Goal: Register for event/course

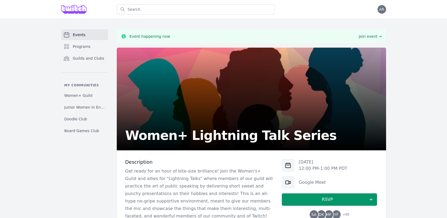
click at [82, 36] on span "Events" at bounding box center [79, 34] width 13 height 5
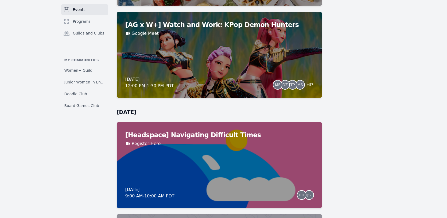
scroll to position [508, 0]
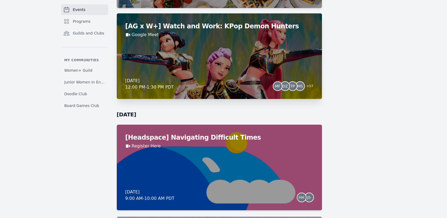
click at [285, 59] on div "[AG x W+] Watch and Work: KPop Demon Hunters Google Meet [DATE] 12:00 PM - 1:30…" at bounding box center [219, 55] width 205 height 85
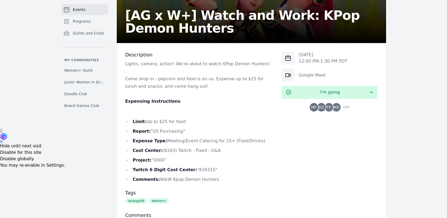
scroll to position [94, 0]
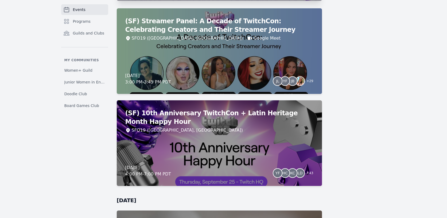
scroll to position [1536, 0]
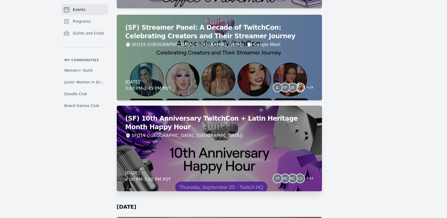
click at [241, 131] on h2 "(SF) 10th Anniversary TwitchCon + Latin Heritage Month Happy Hour" at bounding box center [219, 122] width 188 height 17
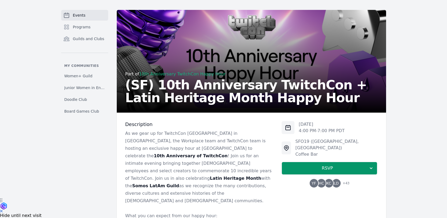
scroll to position [25, 0]
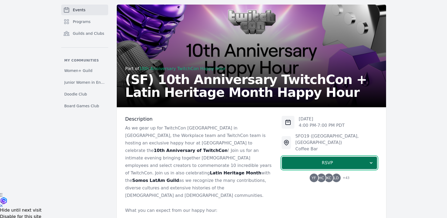
click at [322, 159] on span "RSVP" at bounding box center [327, 162] width 82 height 6
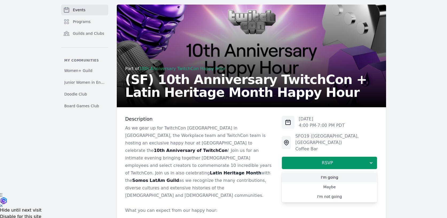
click at [330, 173] on link "I'm going" at bounding box center [329, 177] width 96 height 10
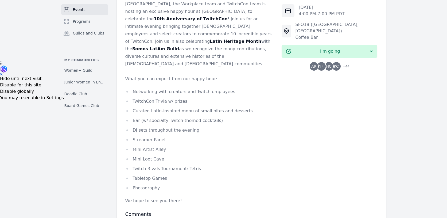
scroll to position [157, 0]
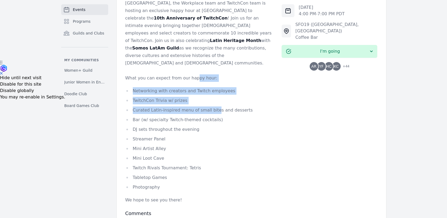
drag, startPoint x: 192, startPoint y: 63, endPoint x: 213, endPoint y: 96, distance: 39.2
click at [213, 96] on div "As we gear up for TwitchCon [GEOGRAPHIC_DATA] in [GEOGRAPHIC_DATA], the Workpla…" at bounding box center [199, 98] width 148 height 212
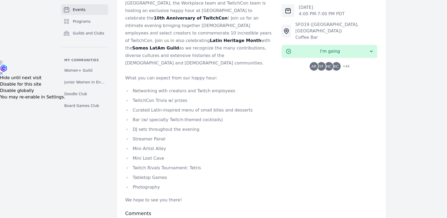
click at [247, 116] on li "Bar (w/ specialty Twitch-themed cocktails)" at bounding box center [199, 119] width 148 height 7
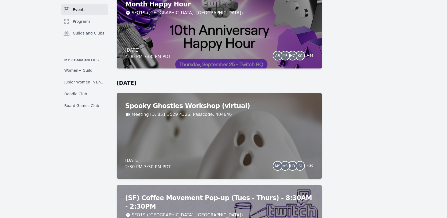
scroll to position [1664, 0]
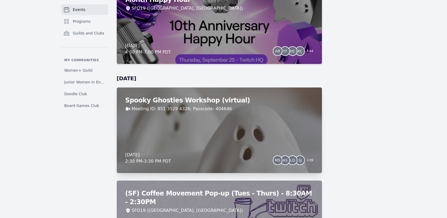
click at [198, 100] on h2 "Spooky Ghosties Workshop (virtual)" at bounding box center [219, 100] width 188 height 9
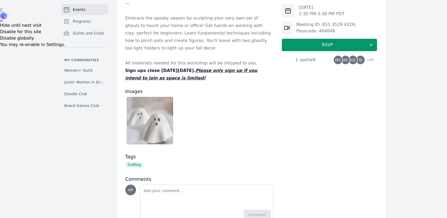
scroll to position [207, 0]
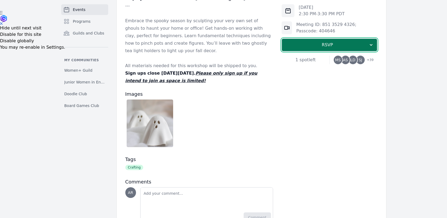
click at [332, 45] on span "RSVP" at bounding box center [327, 45] width 82 height 6
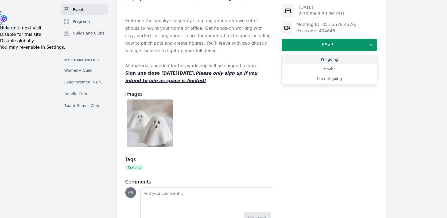
click at [336, 61] on link "I'm going" at bounding box center [329, 59] width 96 height 10
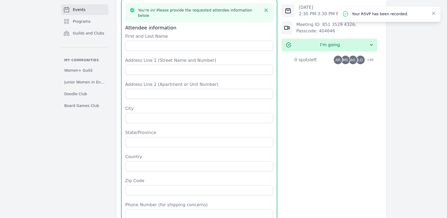
scroll to position [297, 0]
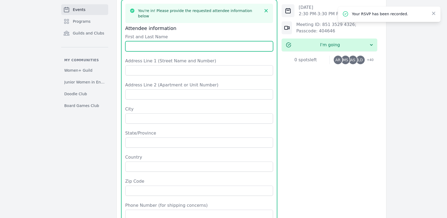
click at [179, 41] on input "First and Last Name" at bounding box center [199, 46] width 148 height 10
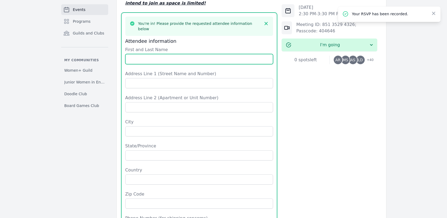
scroll to position [283, 0]
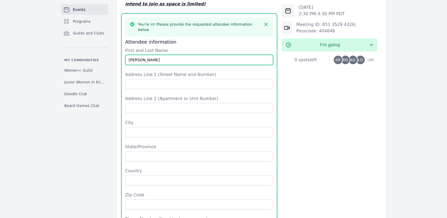
type input "[PERSON_NAME]"
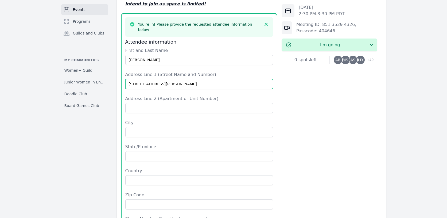
type input "[STREET_ADDRESS][PERSON_NAME]"
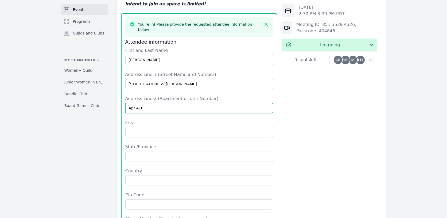
type input "Apt 410"
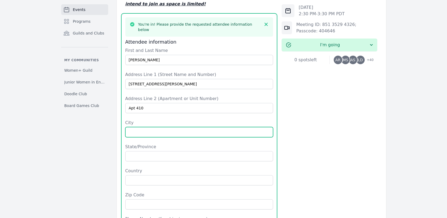
click at [170, 127] on input "City" at bounding box center [199, 132] width 148 height 10
type input "Sunnyvale"
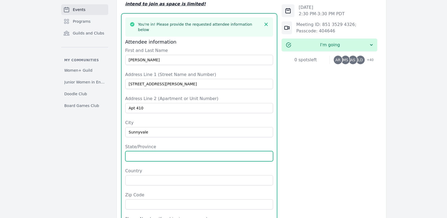
click at [165, 151] on input "State/Province" at bounding box center [199, 156] width 148 height 10
type input "CA"
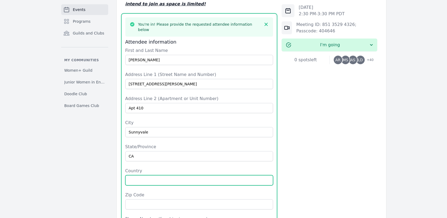
click at [173, 175] on input "Country" at bounding box center [199, 180] width 148 height 10
type input "US"
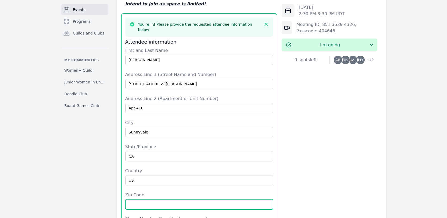
click at [166, 201] on input "Zip Code" at bounding box center [199, 204] width 148 height 10
type input "94086"
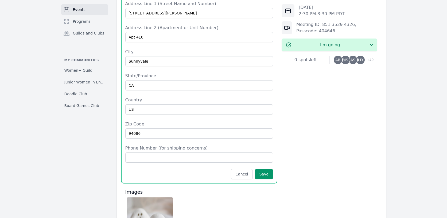
scroll to position [357, 0]
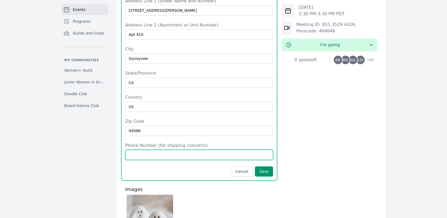
click at [218, 151] on input "Phone Number (for shipping concerns)" at bounding box center [199, 155] width 148 height 10
type input "2402055848"
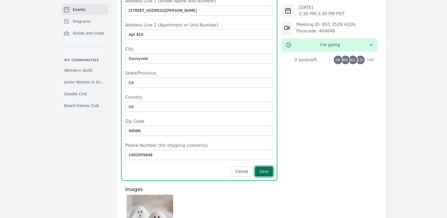
click at [261, 168] on button "Save" at bounding box center [264, 171] width 18 height 10
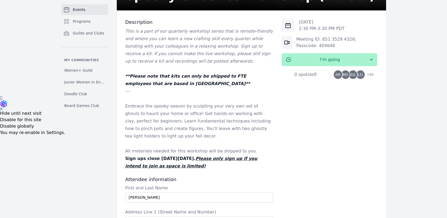
scroll to position [122, 0]
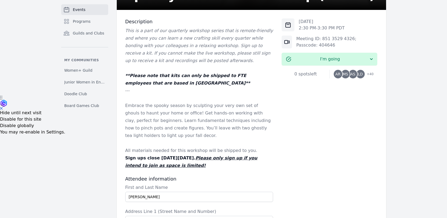
click at [370, 75] on span "+ 40" at bounding box center [368, 74] width 10 height 7
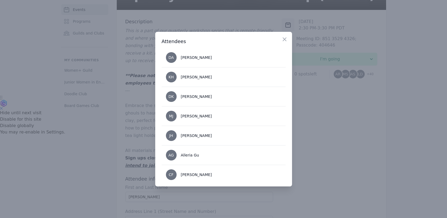
scroll to position [410, 0]
click at [284, 38] on icon "button" at bounding box center [284, 39] width 6 height 6
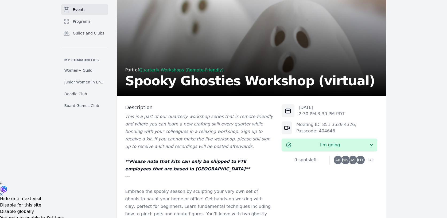
scroll to position [0, 0]
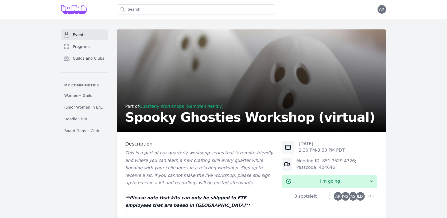
click at [75, 36] on span "Events" at bounding box center [79, 34] width 13 height 5
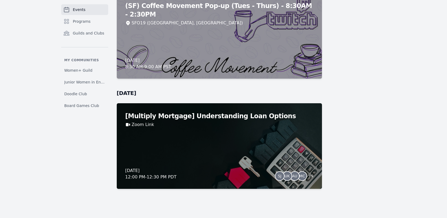
scroll to position [4277, 0]
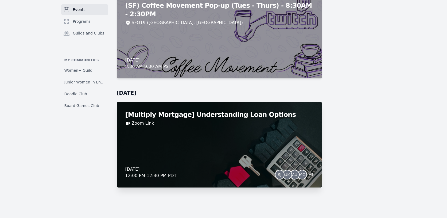
click at [251, 114] on h2 "[Multiply Mortgage] Understanding Loan Options" at bounding box center [219, 114] width 188 height 9
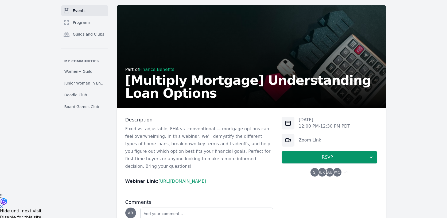
scroll to position [30, 0]
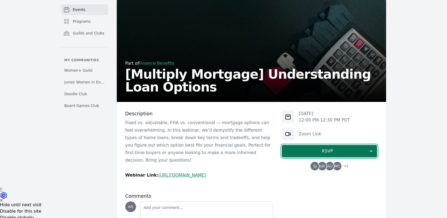
click at [307, 154] on button "RSVP" at bounding box center [329, 150] width 96 height 13
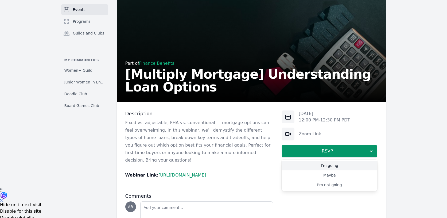
click at [321, 166] on link "I'm going" at bounding box center [329, 166] width 96 height 10
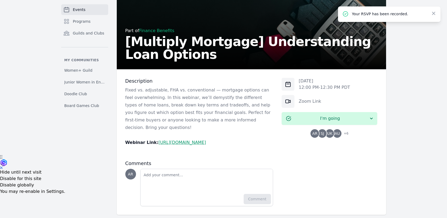
scroll to position [0, 0]
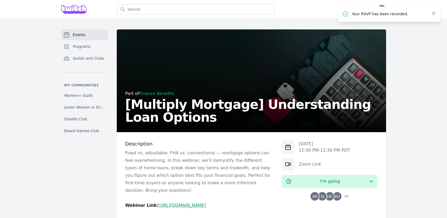
click at [89, 36] on link "Events" at bounding box center [84, 34] width 47 height 11
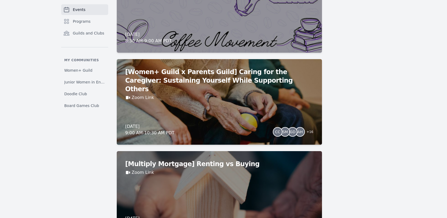
scroll to position [1029, 0]
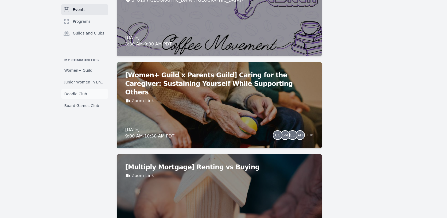
click at [75, 95] on span "Doodle Club" at bounding box center [75, 93] width 23 height 5
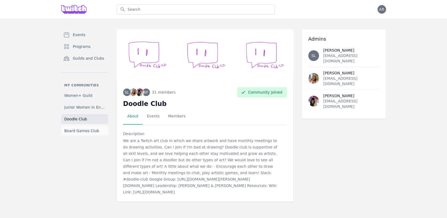
click at [81, 132] on span "Board Games Club" at bounding box center [81, 130] width 35 height 5
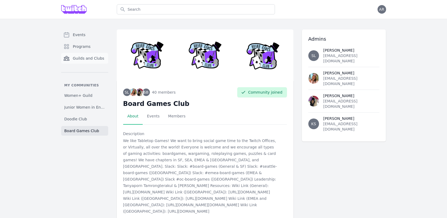
click at [76, 58] on span "Guilds and Clubs" at bounding box center [89, 58] width 32 height 5
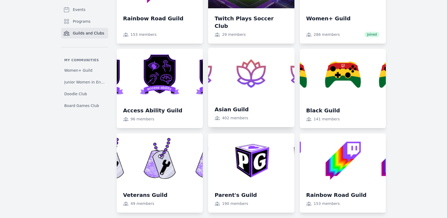
scroll to position [284, 0]
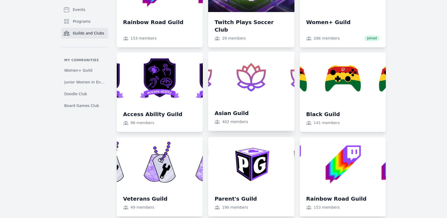
click at [241, 87] on link at bounding box center [251, 91] width 86 height 79
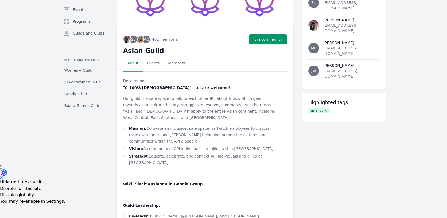
scroll to position [59, 0]
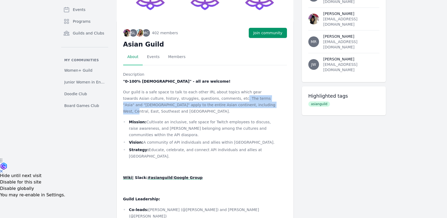
drag, startPoint x: 213, startPoint y: 96, endPoint x: 226, endPoint y: 105, distance: 15.4
click at [226, 105] on p "Our guild is a safe space to talk to each other IRL about topics which gear tow…" at bounding box center [200, 102] width 155 height 26
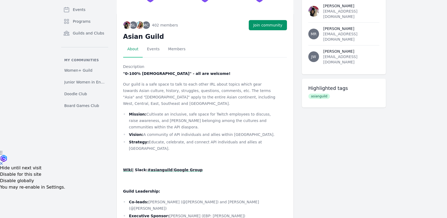
click at [240, 97] on p "Our guild is a safe space to talk to each other IRL about topics which gear tow…" at bounding box center [200, 94] width 155 height 26
click at [269, 25] on button "Join community" at bounding box center [268, 25] width 38 height 10
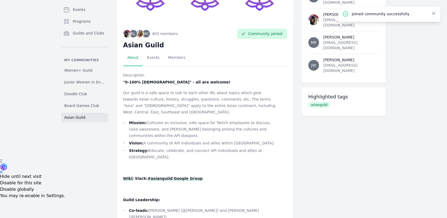
scroll to position [53, 0]
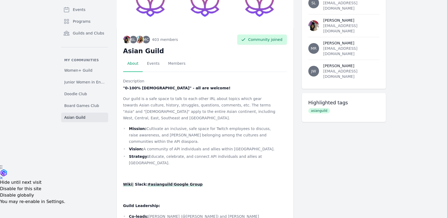
click at [157, 182] on strong "#asianguild" at bounding box center [159, 184] width 25 height 4
click at [107, 173] on div "Events Programs Guilds and Clubs My communities Women+ Guild Junior Women in En…" at bounding box center [84, 109] width 47 height 264
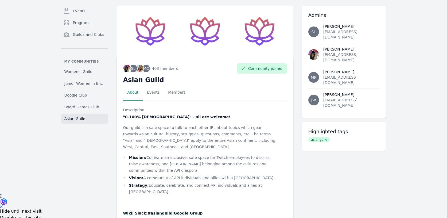
scroll to position [0, 0]
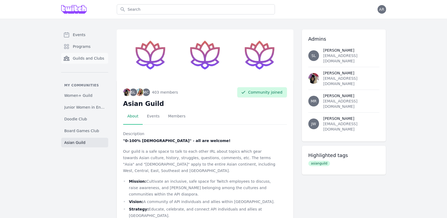
click at [92, 57] on span "Guilds and Clubs" at bounding box center [89, 58] width 32 height 5
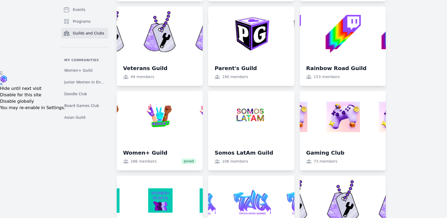
scroll to position [145, 0]
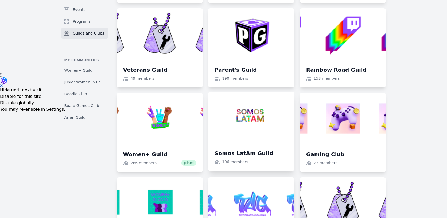
click at [256, 127] on link at bounding box center [251, 131] width 86 height 79
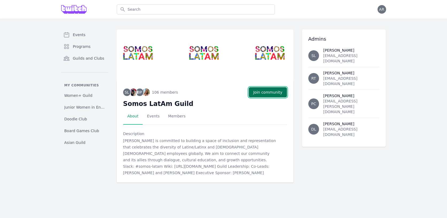
click at [270, 91] on button "Join community" at bounding box center [268, 92] width 38 height 10
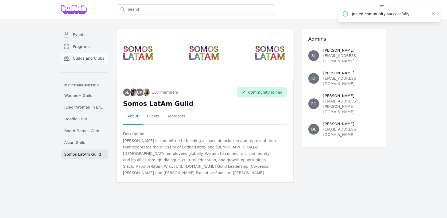
click at [93, 56] on span "Guilds and Clubs" at bounding box center [89, 58] width 32 height 5
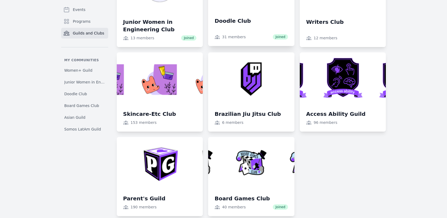
scroll to position [549, 0]
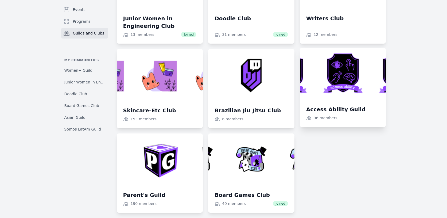
click at [342, 77] on link at bounding box center [343, 87] width 86 height 79
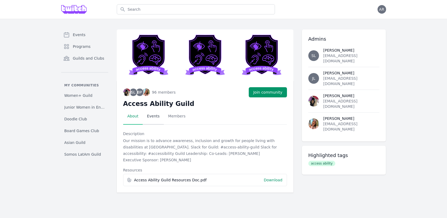
click at [150, 117] on link "Events" at bounding box center [153, 116] width 21 height 17
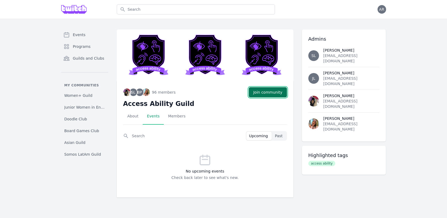
click at [266, 93] on button "Join community" at bounding box center [268, 92] width 38 height 10
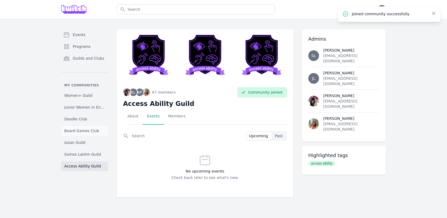
click at [77, 133] on span "Board Games Club" at bounding box center [81, 130] width 35 height 5
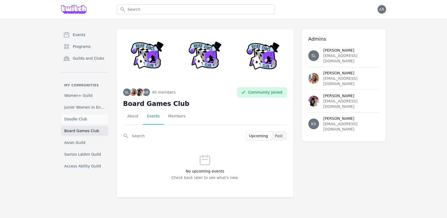
click at [77, 119] on span "Doodle Club" at bounding box center [75, 118] width 23 height 5
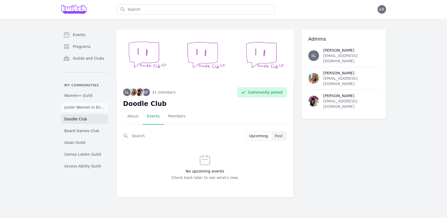
click at [78, 106] on span "Junior Women in Engineering Club" at bounding box center [84, 106] width 41 height 5
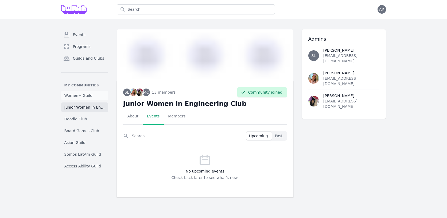
click at [79, 93] on span "Women+ Guild" at bounding box center [78, 95] width 28 height 5
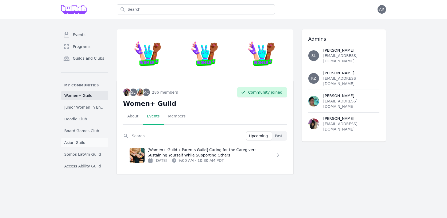
click at [78, 143] on span "Asian Guild" at bounding box center [74, 142] width 21 height 5
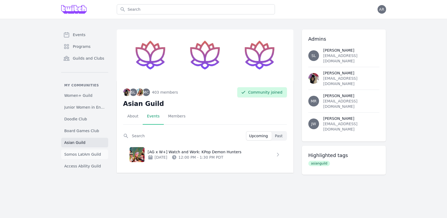
click at [85, 156] on span "Somos LatAm Guild" at bounding box center [82, 153] width 37 height 5
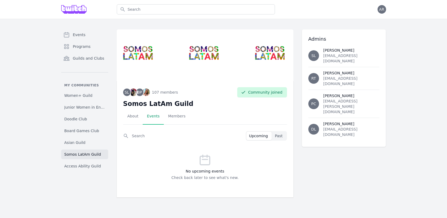
click at [102, 182] on div "Events Programs Guilds and Clubs My communities Women+ Guild Junior Women in En…" at bounding box center [84, 113] width 47 height 168
click at [88, 142] on link "Asian Guild" at bounding box center [84, 143] width 47 height 10
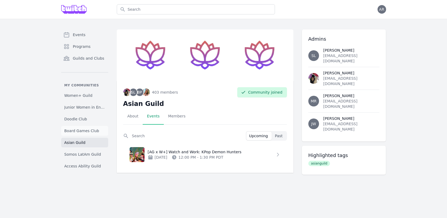
click at [90, 130] on span "Board Games Club" at bounding box center [81, 130] width 35 height 5
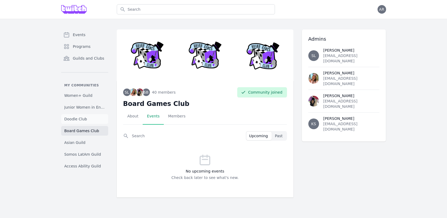
click at [89, 118] on link "Doodle Club" at bounding box center [84, 119] width 47 height 10
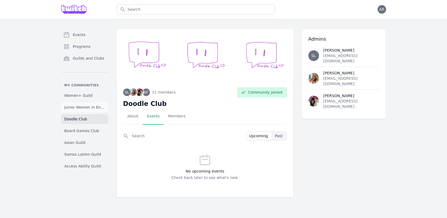
click at [91, 106] on span "Junior Women in Engineering Club" at bounding box center [84, 106] width 41 height 5
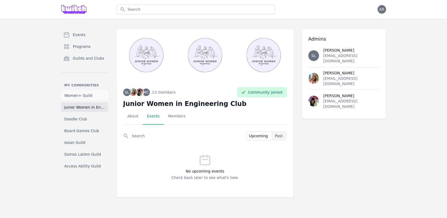
click at [84, 94] on span "Women+ Guild" at bounding box center [78, 95] width 28 height 5
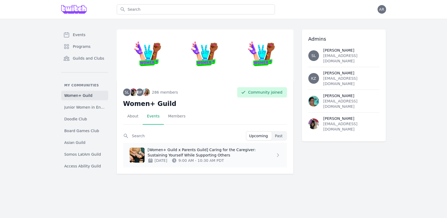
click at [218, 150] on p "[Women+ Guild x Parents Guild] Caring for the Caregiver: Sustaining Yourself Wh…" at bounding box center [211, 152] width 127 height 11
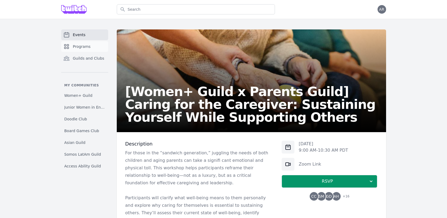
click at [87, 46] on span "Programs" at bounding box center [82, 46] width 18 height 5
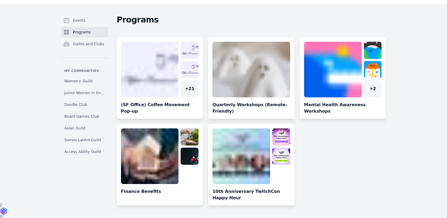
scroll to position [15, 0]
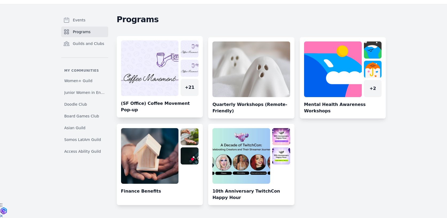
click at [158, 107] on link at bounding box center [160, 78] width 86 height 77
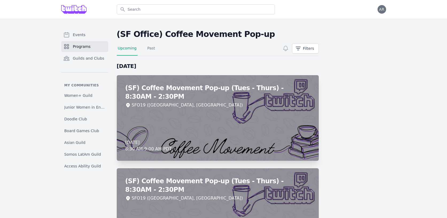
click at [229, 108] on div "(SF) Coffee Movement Pop-up (Tues - Thurs) - 8:30AM - 2:30PM SFO19 ([GEOGRAPHIC…" at bounding box center [218, 117] width 202 height 85
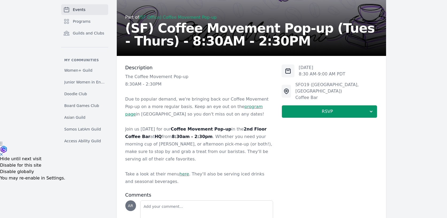
scroll to position [77, 0]
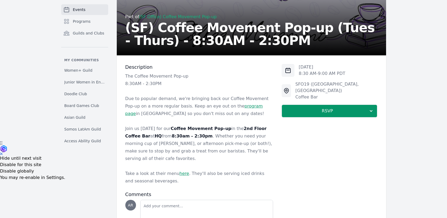
click at [179, 171] on link "here" at bounding box center [184, 173] width 10 height 5
